Goal: Navigation & Orientation: Find specific page/section

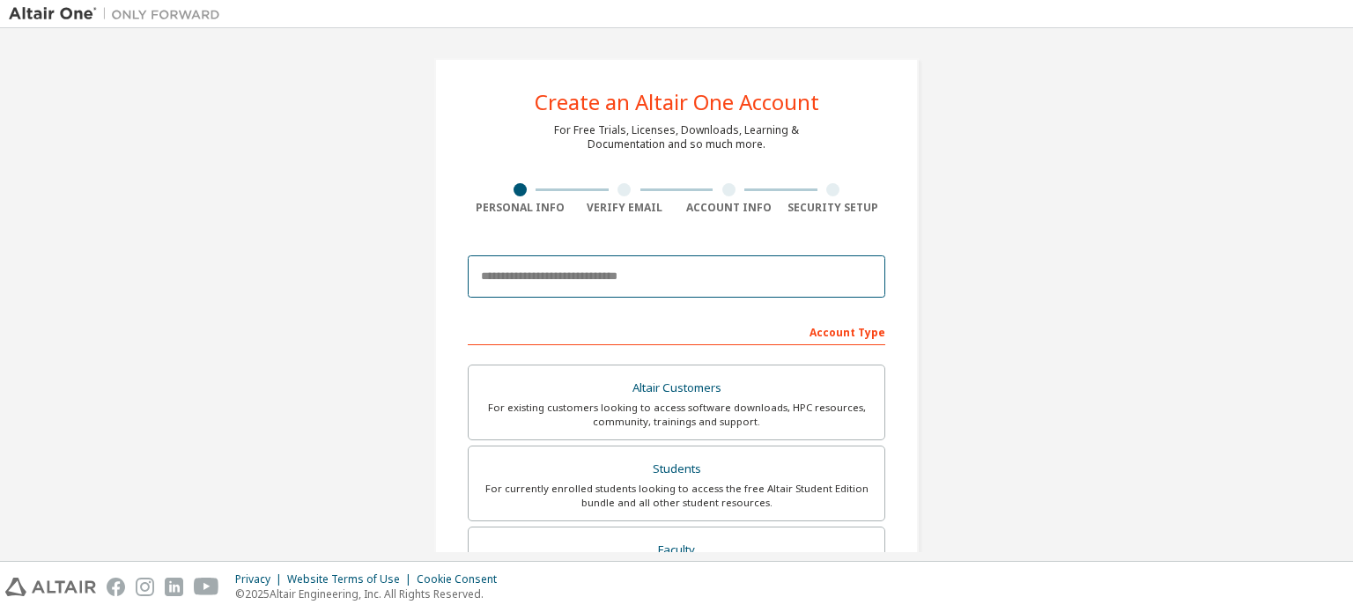
click at [595, 277] on input "email" at bounding box center [676, 276] width 417 height 42
type input "**********"
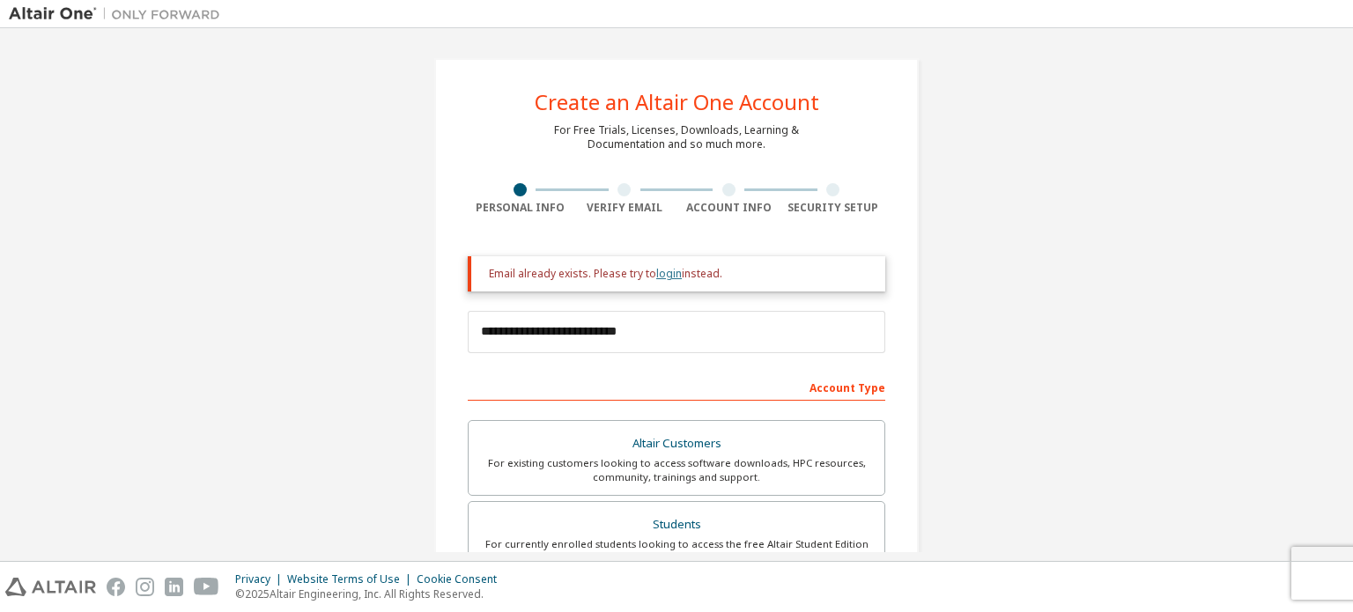
click at [667, 277] on link "login" at bounding box center [669, 273] width 26 height 15
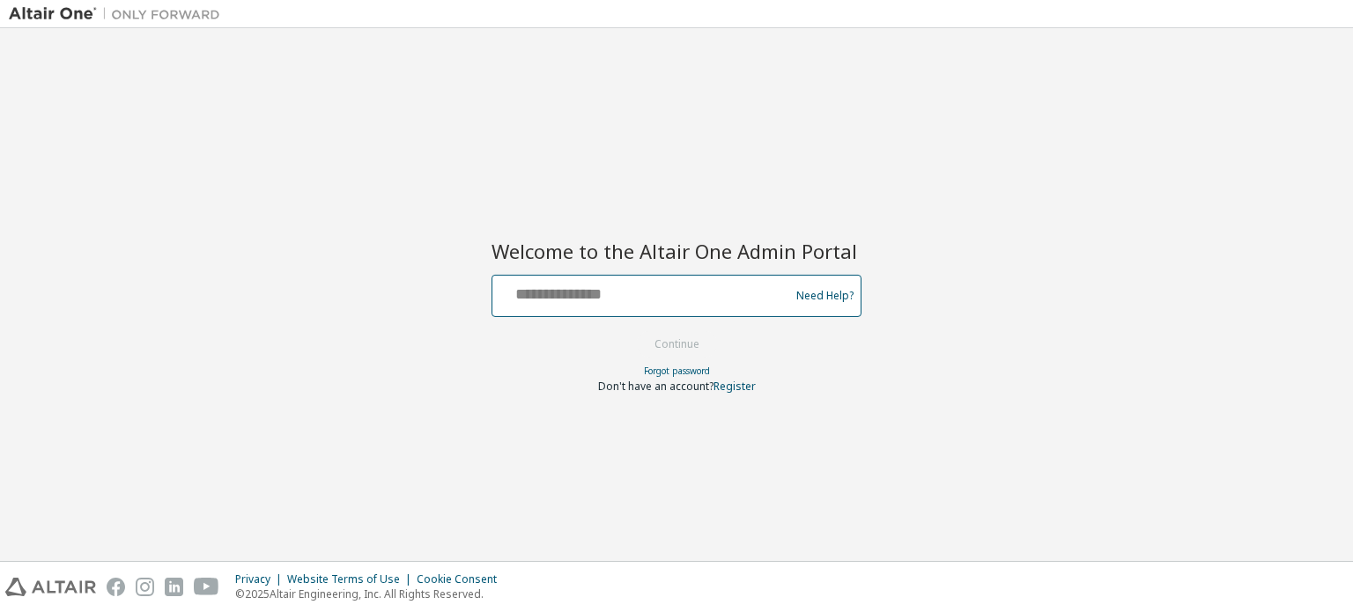
click at [693, 288] on input "text" at bounding box center [643, 292] width 288 height 26
type input "**********"
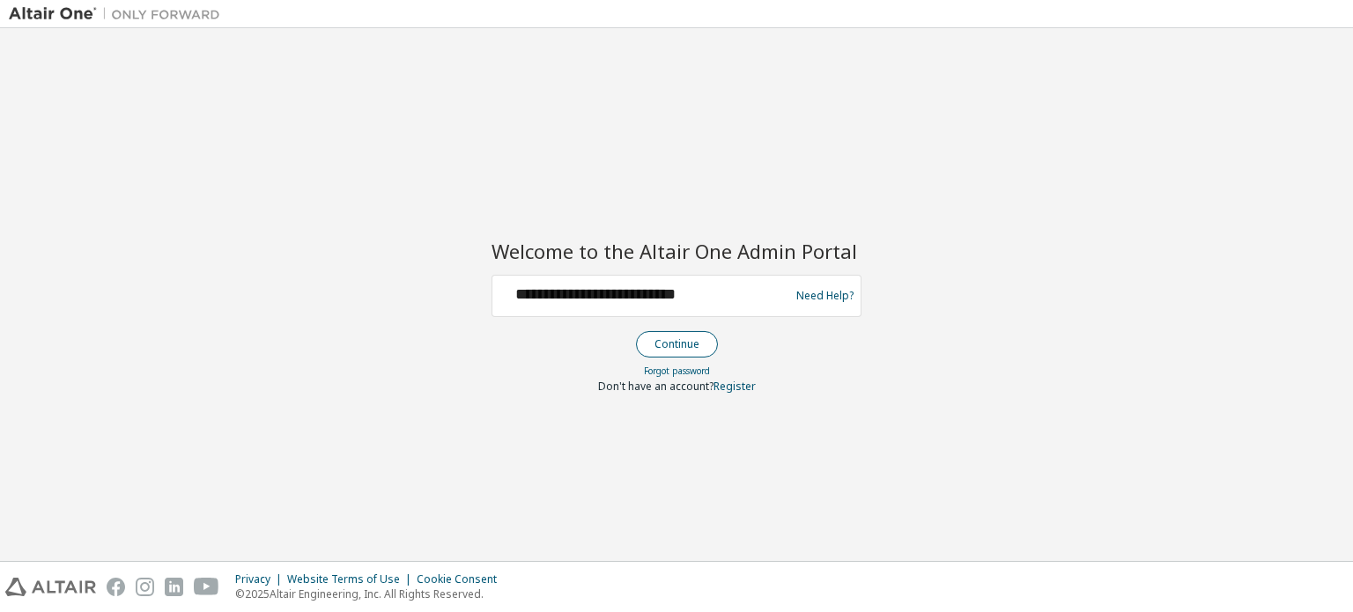
click at [685, 351] on button "Continue" at bounding box center [677, 344] width 82 height 26
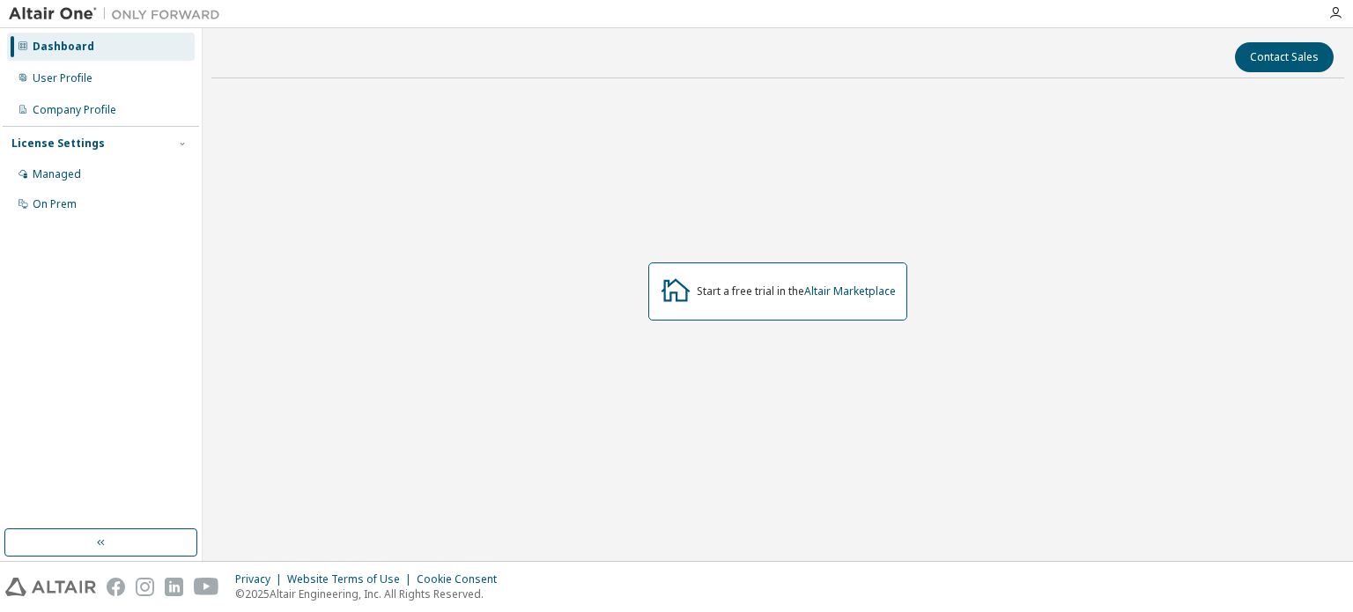
click at [55, 40] on div "Dashboard" at bounding box center [64, 47] width 62 height 14
click at [53, 72] on div "User Profile" at bounding box center [63, 78] width 60 height 14
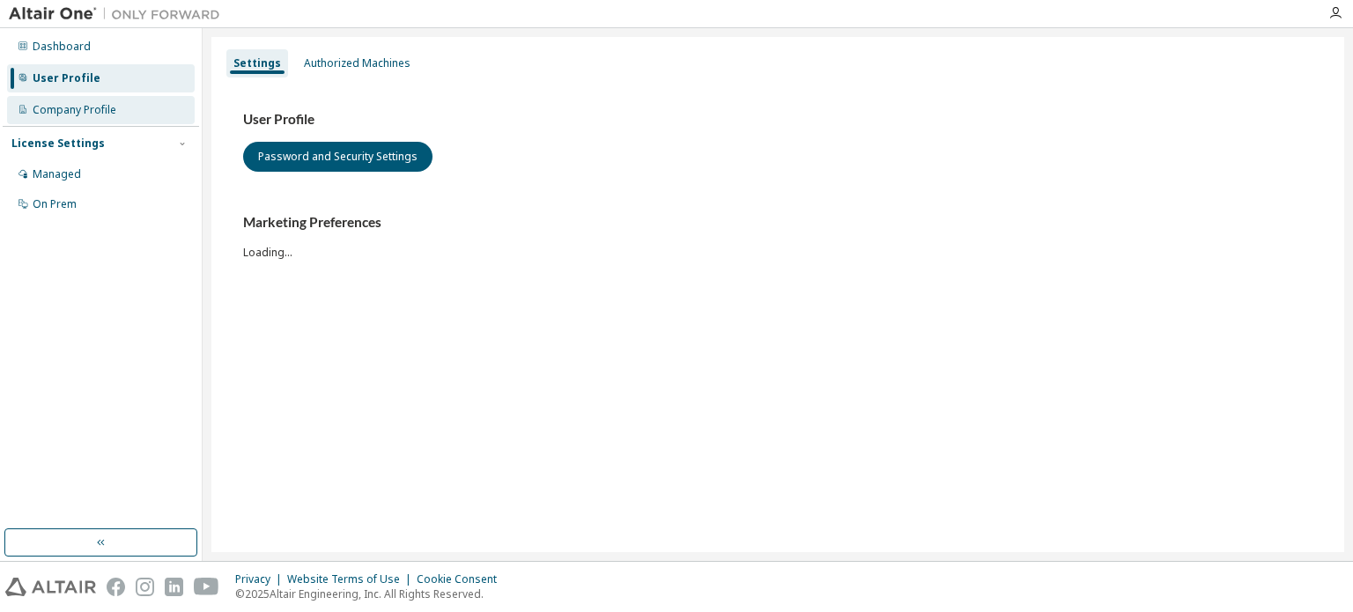
click at [64, 108] on div "Company Profile" at bounding box center [75, 110] width 84 height 14
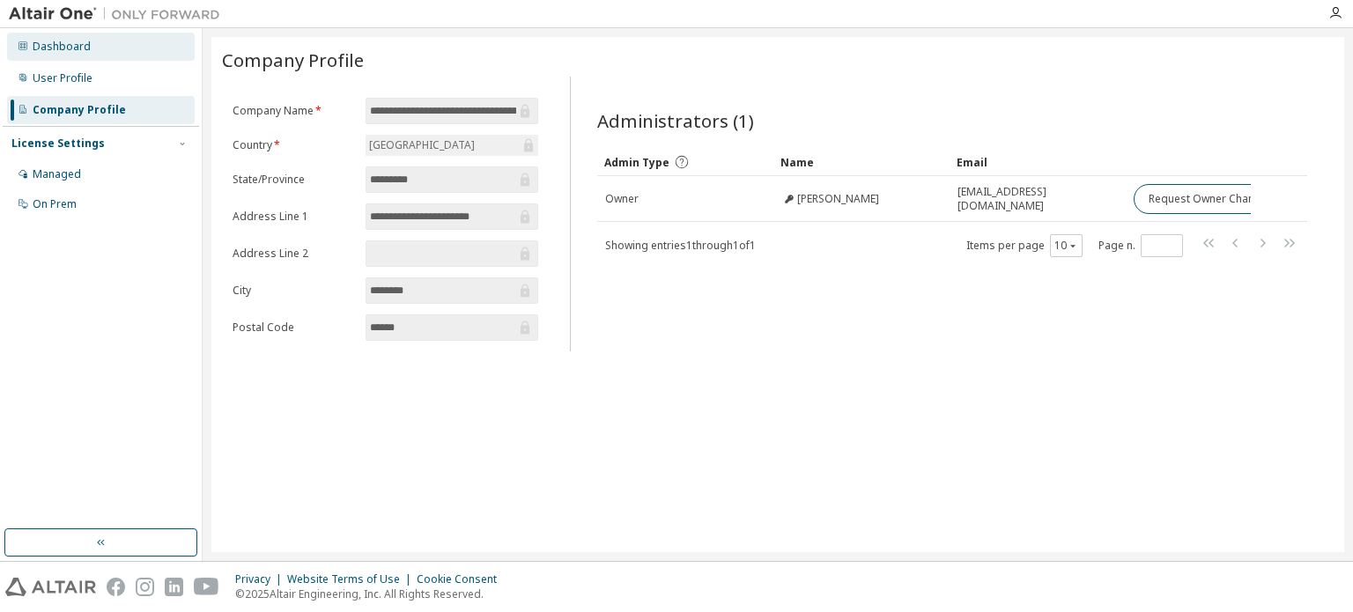
click at [63, 45] on div "Dashboard" at bounding box center [62, 47] width 58 height 14
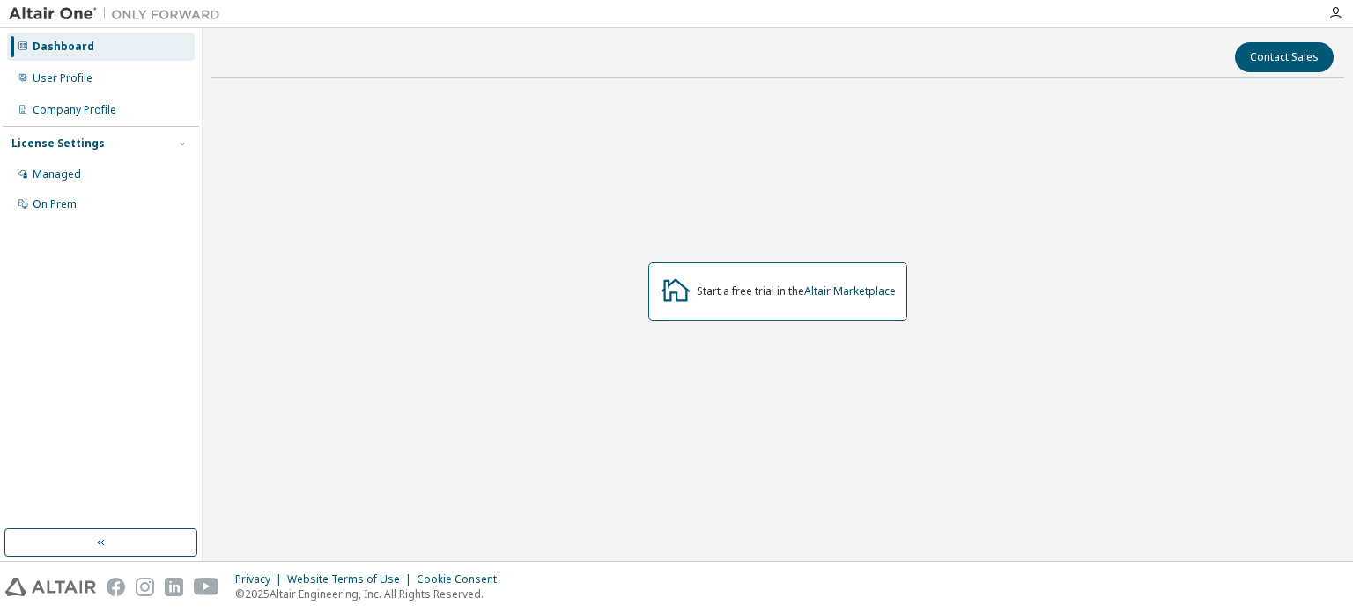
click at [739, 284] on div "Start a free trial in the Altair Marketplace" at bounding box center [796, 291] width 199 height 14
click at [705, 294] on div "Start a free trial in the Altair Marketplace" at bounding box center [796, 291] width 199 height 14
click at [670, 290] on icon at bounding box center [676, 290] width 32 height 32
click at [863, 292] on link "Altair Marketplace" at bounding box center [850, 291] width 92 height 15
